Goal: Transaction & Acquisition: Purchase product/service

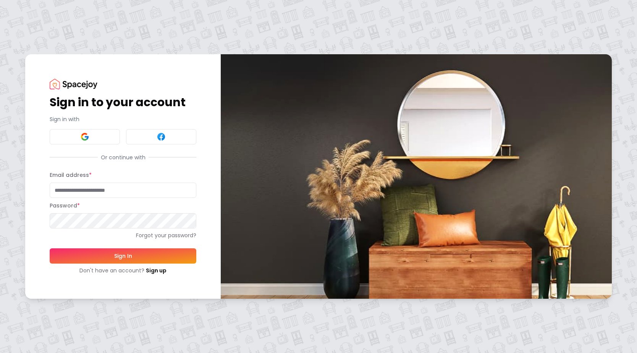
type input "**********"
click at [146, 257] on button "Sign In" at bounding box center [123, 255] width 147 height 15
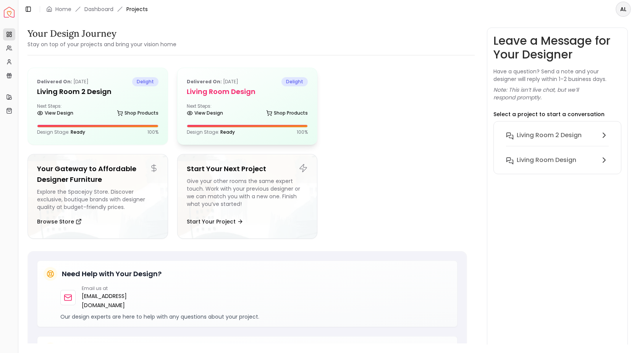
click at [239, 108] on div "Next Steps: View Design Shop Products" at bounding box center [247, 110] width 121 height 15
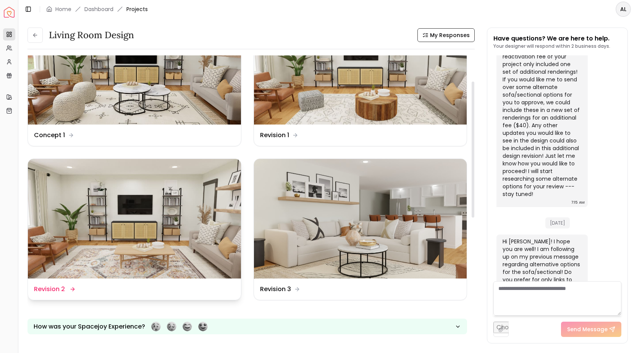
scroll to position [59, 0]
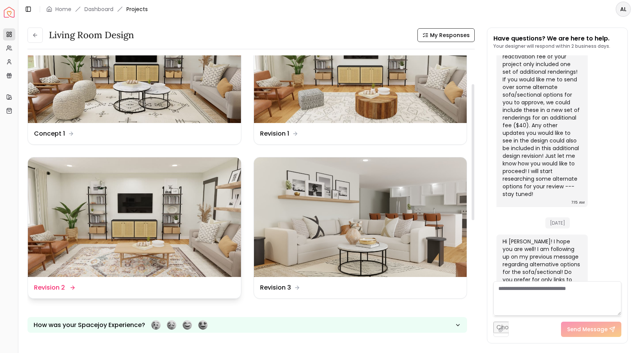
click at [56, 291] on dd "Revision 2" at bounding box center [49, 287] width 31 height 9
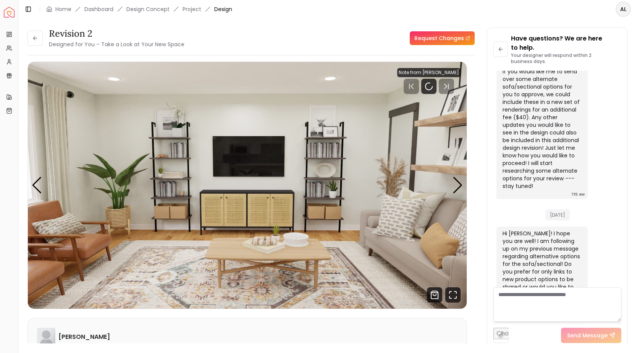
scroll to position [2354, 0]
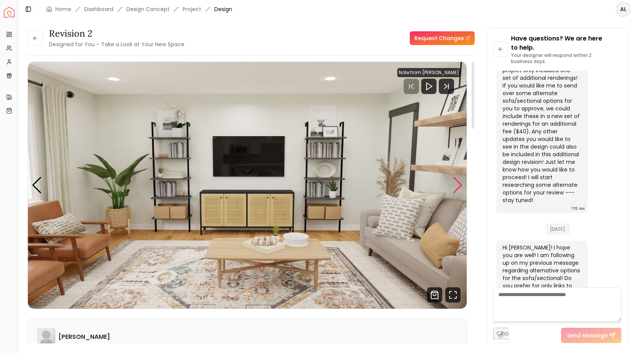
click at [459, 185] on div "Next slide" at bounding box center [458, 185] width 10 height 17
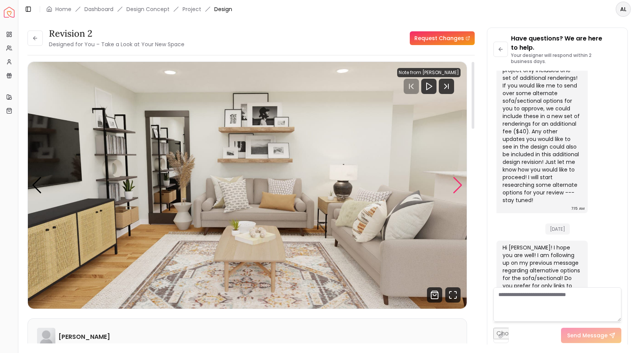
click at [459, 185] on div "Next slide" at bounding box center [458, 185] width 10 height 17
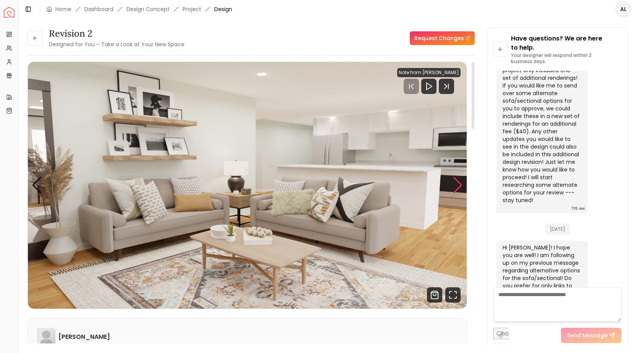
click at [459, 185] on div "Next slide" at bounding box center [458, 185] width 10 height 17
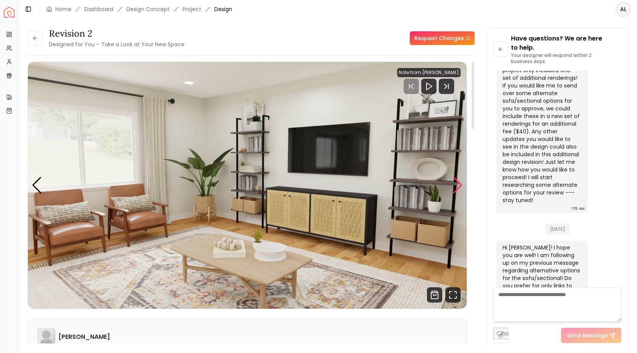
click at [459, 185] on div "Next slide" at bounding box center [458, 185] width 10 height 17
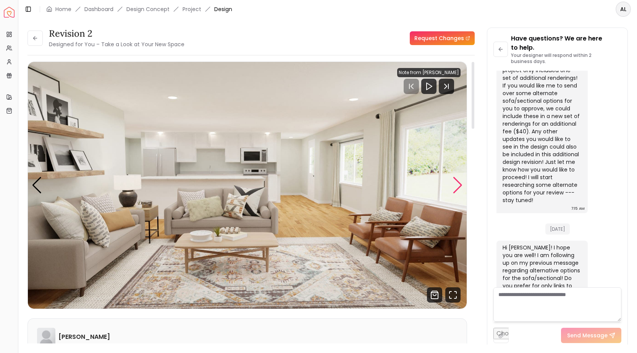
click at [459, 185] on div "Next slide" at bounding box center [458, 185] width 10 height 17
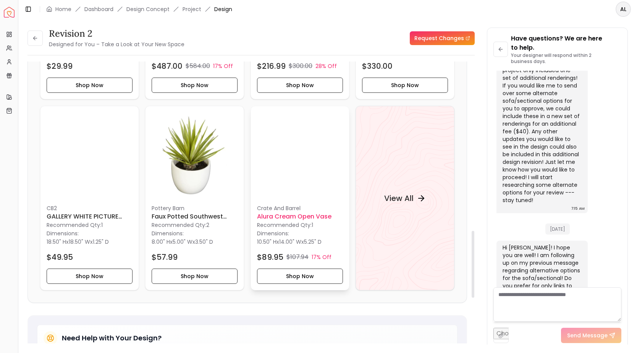
scroll to position [712, 0]
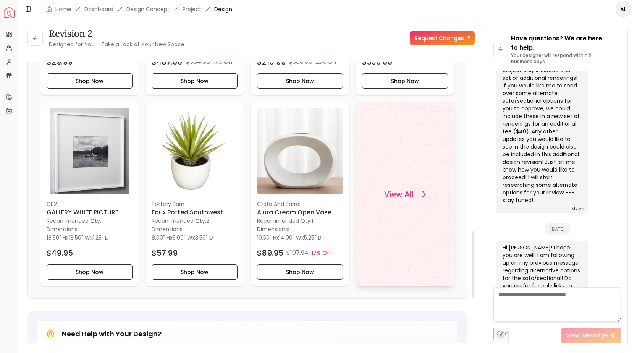
click at [406, 192] on h4 "View All" at bounding box center [398, 193] width 29 height 11
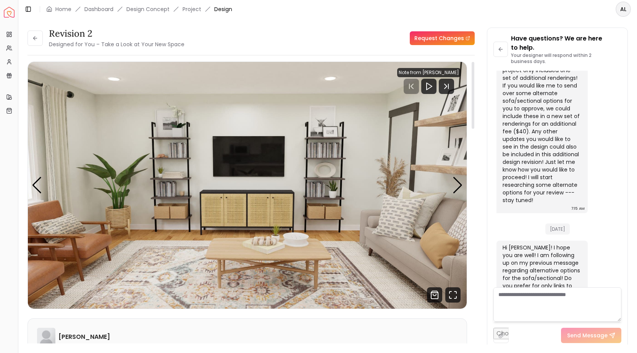
scroll to position [0, 0]
click at [39, 45] on button at bounding box center [34, 38] width 15 height 15
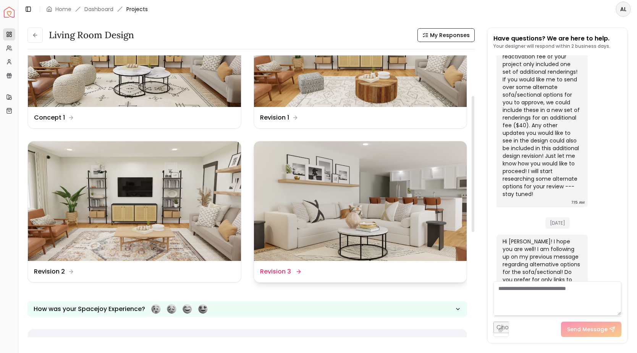
scroll to position [87, 0]
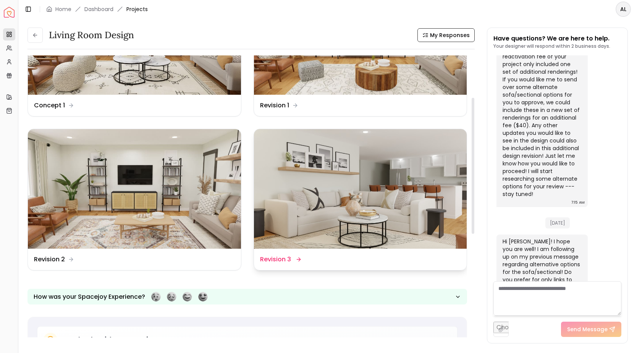
click at [325, 216] on img at bounding box center [360, 189] width 213 height 120
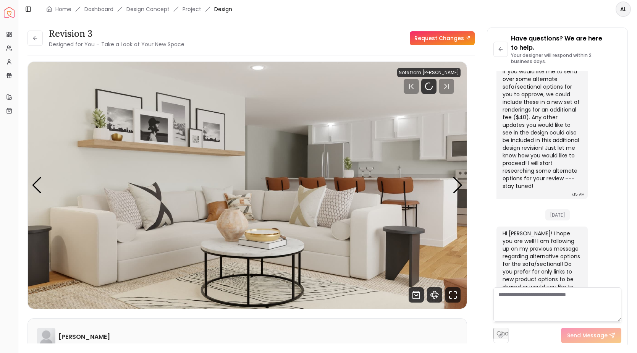
scroll to position [2354, 0]
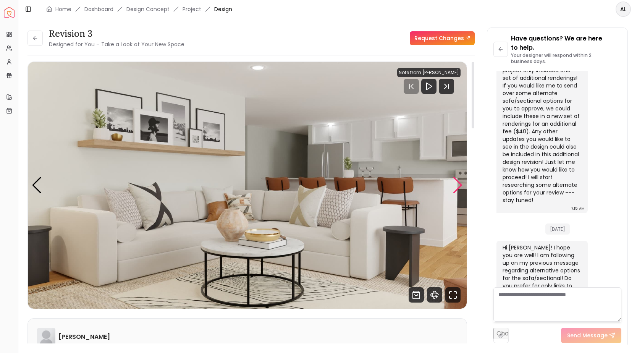
click at [458, 184] on div "Next slide" at bounding box center [458, 185] width 10 height 17
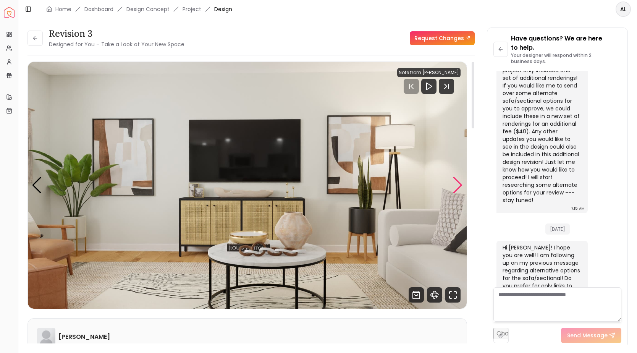
click at [459, 183] on div "Next slide" at bounding box center [458, 185] width 10 height 17
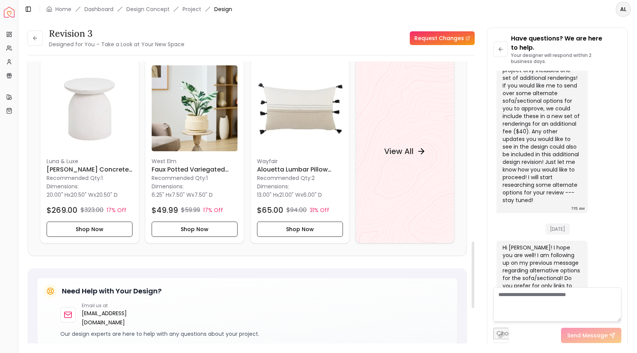
scroll to position [759, 0]
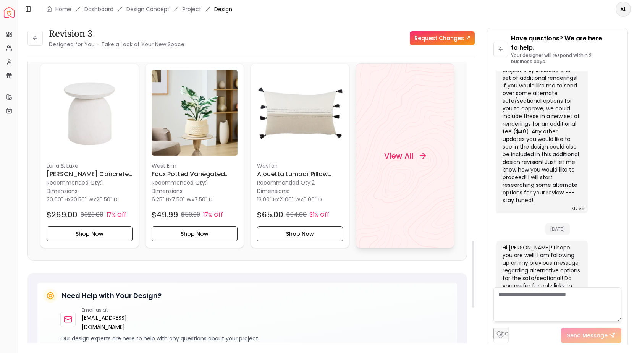
click at [403, 155] on h4 "View All" at bounding box center [398, 155] width 29 height 11
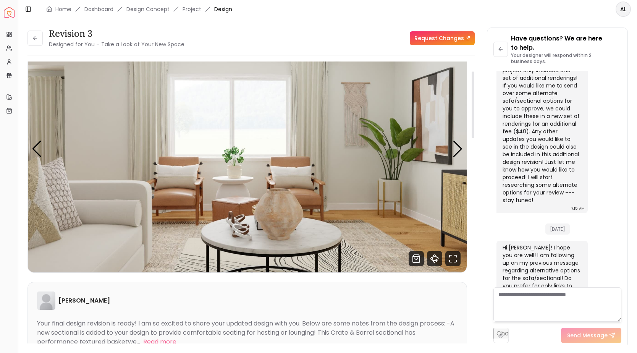
scroll to position [41, 0]
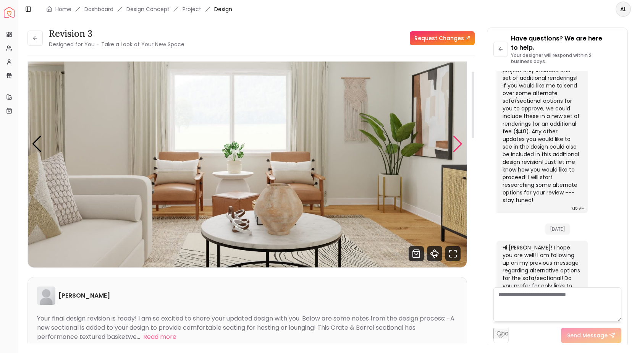
click at [458, 140] on div "Next slide" at bounding box center [458, 144] width 10 height 17
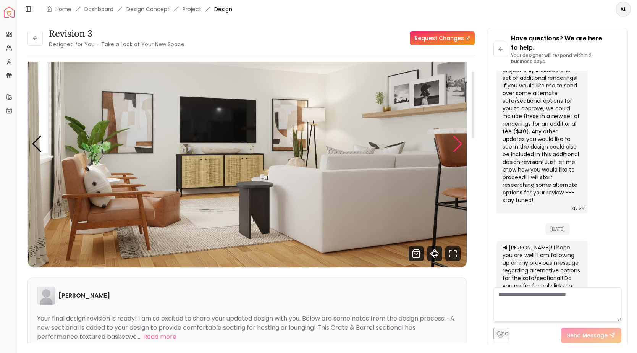
click at [459, 141] on div "Next slide" at bounding box center [458, 144] width 10 height 17
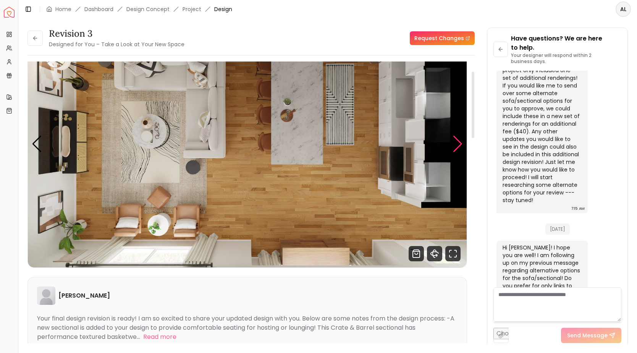
click at [459, 141] on div "Next slide" at bounding box center [458, 144] width 10 height 17
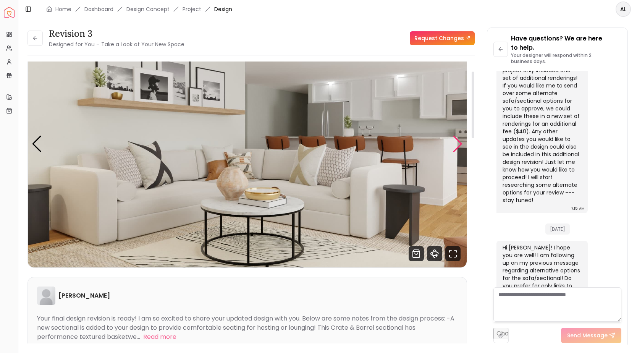
click at [460, 141] on div "Next slide" at bounding box center [458, 144] width 10 height 17
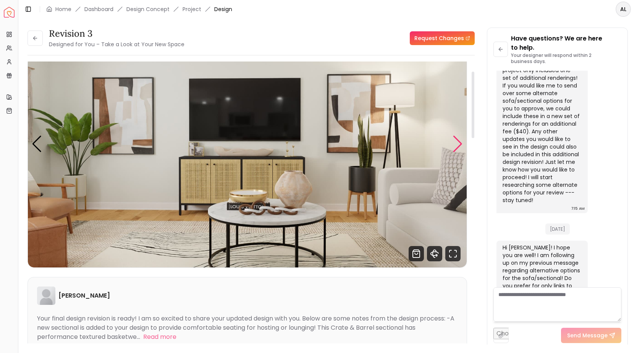
click at [461, 142] on div "Next slide" at bounding box center [458, 144] width 10 height 17
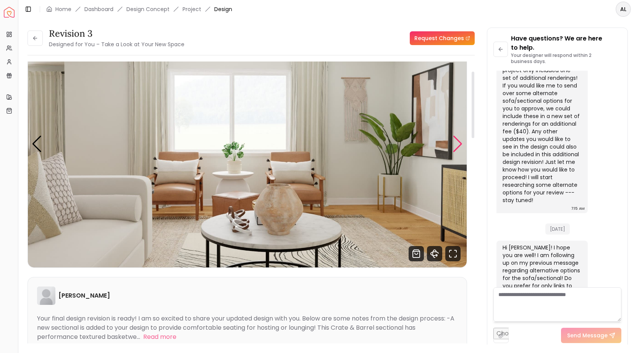
click at [462, 144] on div "Next slide" at bounding box center [458, 144] width 10 height 17
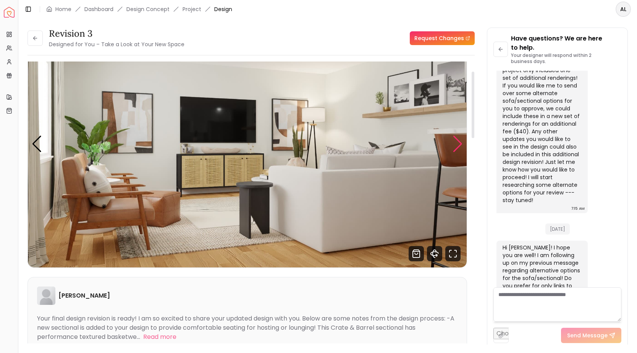
click at [463, 144] on div "Next slide" at bounding box center [458, 144] width 10 height 17
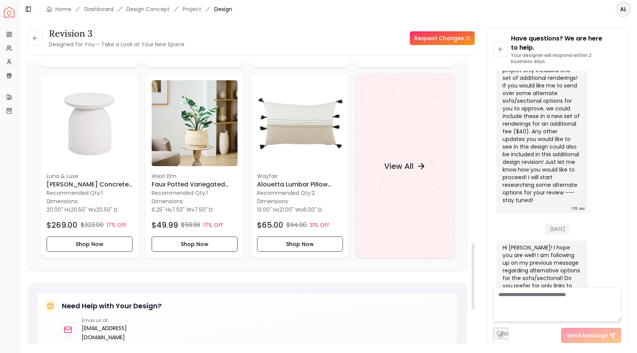
scroll to position [742, 0]
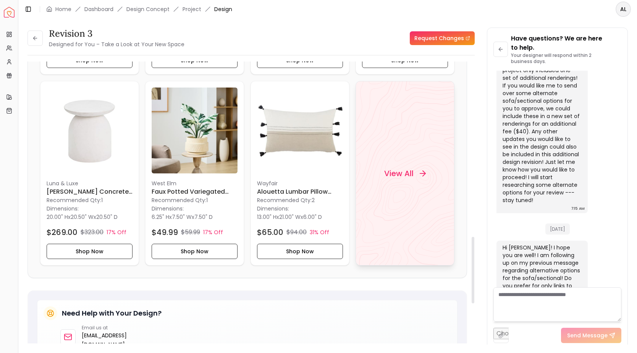
click at [416, 169] on div "View All" at bounding box center [405, 173] width 60 height 23
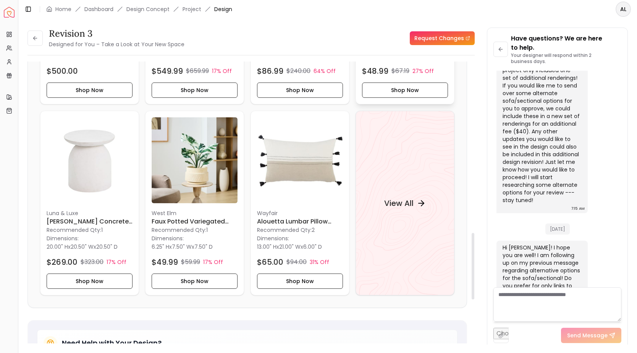
scroll to position [732, 0]
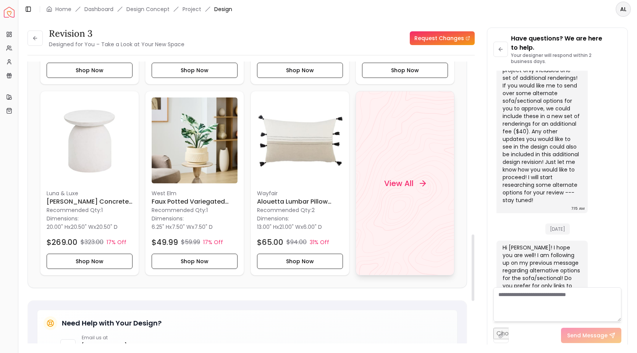
click at [391, 187] on h4 "View All" at bounding box center [398, 183] width 29 height 11
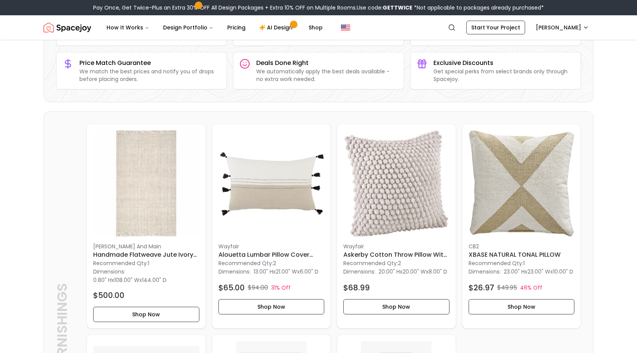
scroll to position [58, 0]
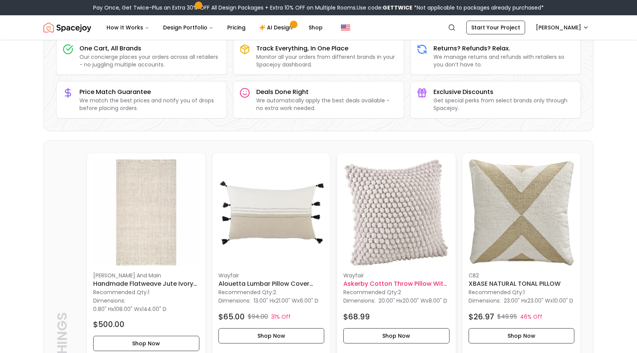
scroll to position [71, 0]
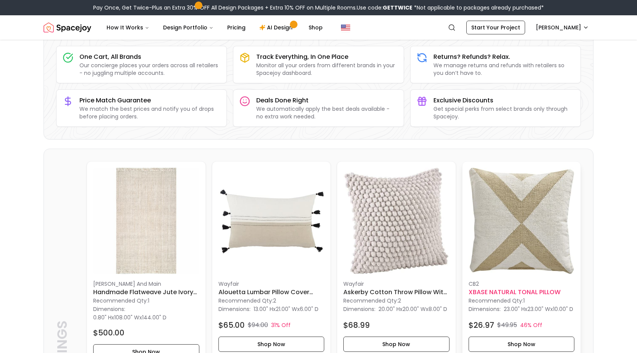
click at [490, 197] on img at bounding box center [522, 221] width 106 height 106
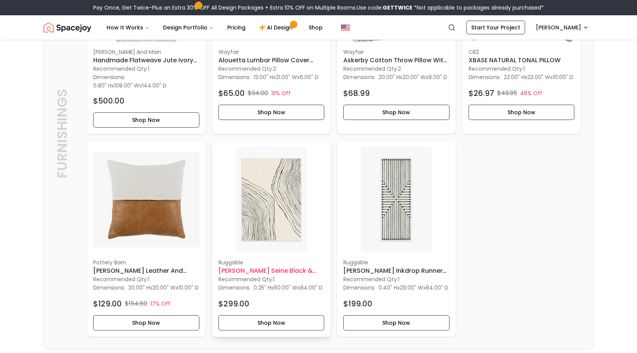
scroll to position [357, 0]
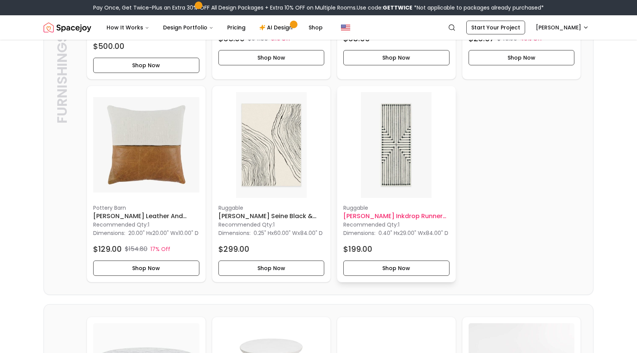
click at [388, 167] on img at bounding box center [396, 145] width 106 height 106
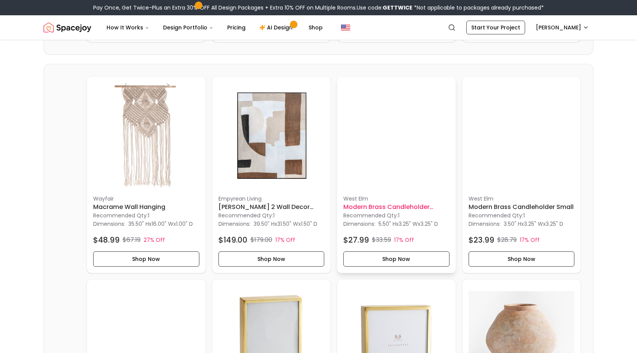
scroll to position [1686, 0]
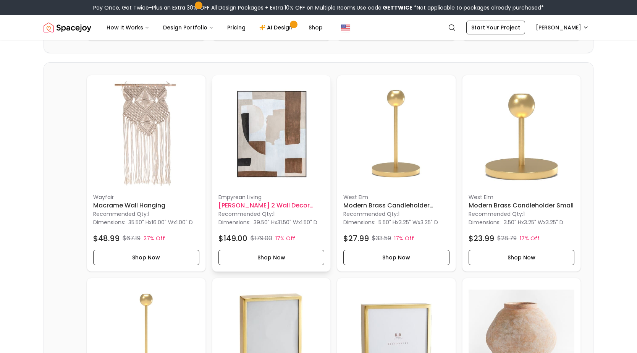
click at [278, 176] on img at bounding box center [271, 134] width 106 height 106
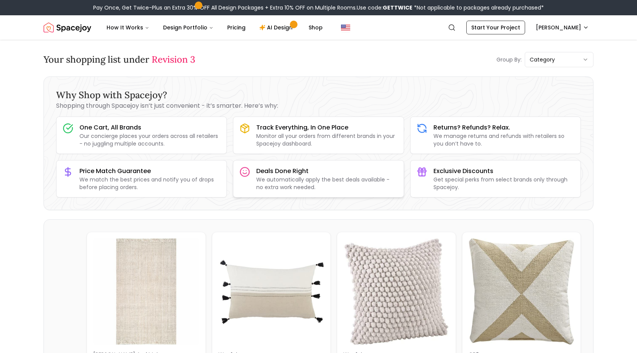
scroll to position [0, 0]
